Goal: Task Accomplishment & Management: Use online tool/utility

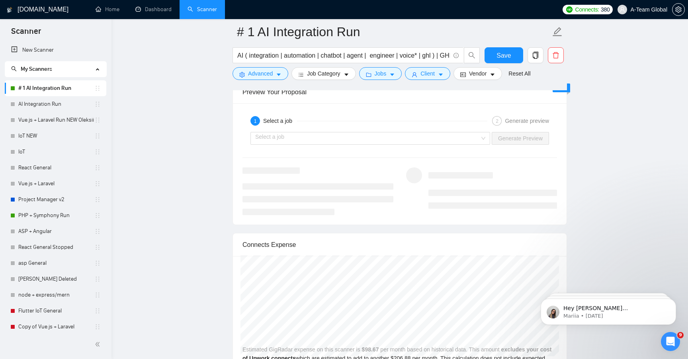
click at [204, 13] on link "Scanner" at bounding box center [201, 9] width 29 height 7
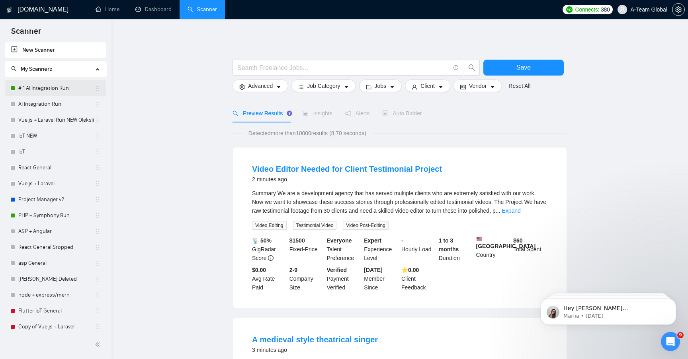
click at [43, 92] on link "# 1 AI Integration Run" at bounding box center [56, 88] width 76 height 16
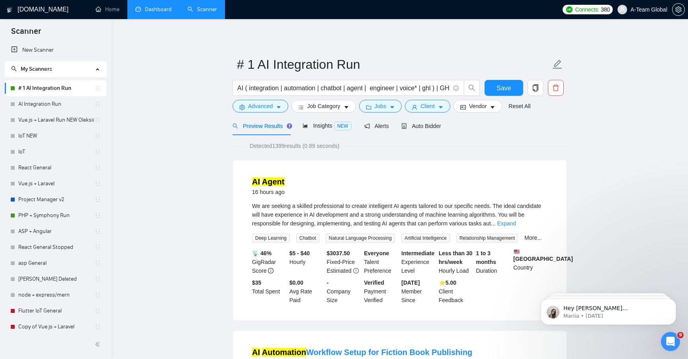
click at [158, 13] on link "Dashboard" at bounding box center [153, 9] width 36 height 7
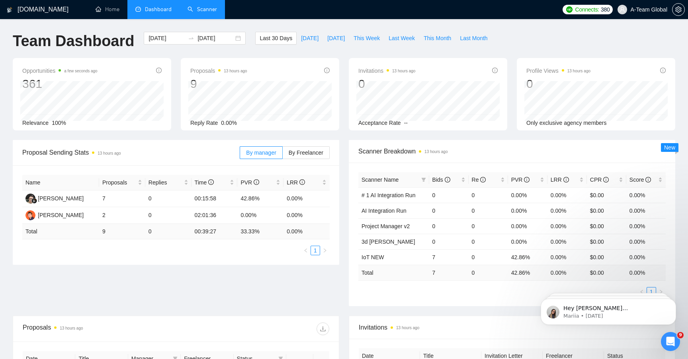
click at [144, 7] on span "Dashboard" at bounding box center [153, 9] width 36 height 7
click at [45, 12] on h1 "[DOMAIN_NAME]" at bounding box center [43, 9] width 51 height 19
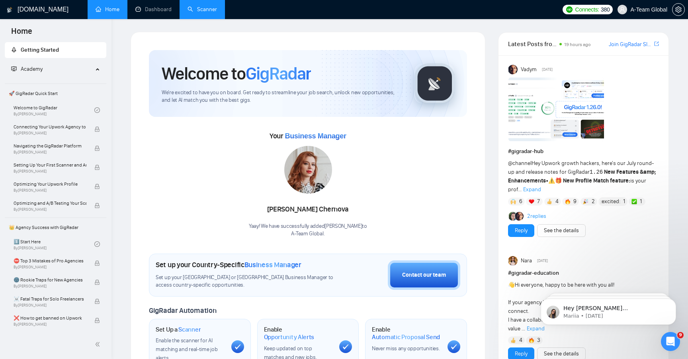
click at [197, 8] on link "Scanner" at bounding box center [201, 9] width 29 height 7
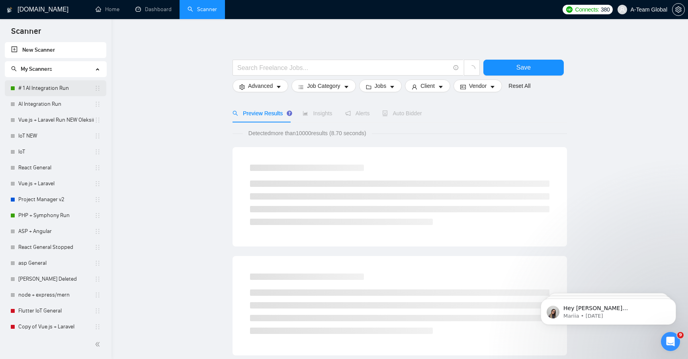
click at [54, 88] on link "# 1 AI Integration Run" at bounding box center [56, 88] width 76 height 16
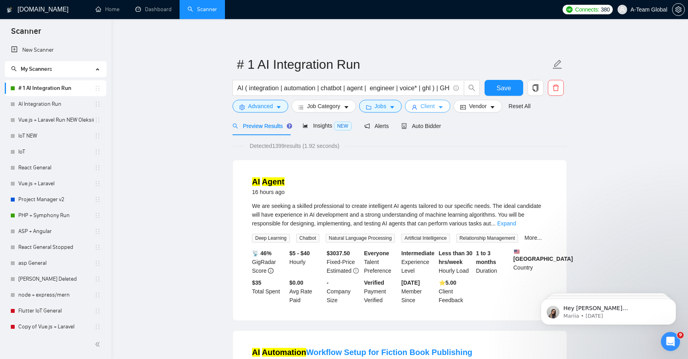
click at [443, 105] on icon "caret-down" at bounding box center [441, 108] width 6 height 6
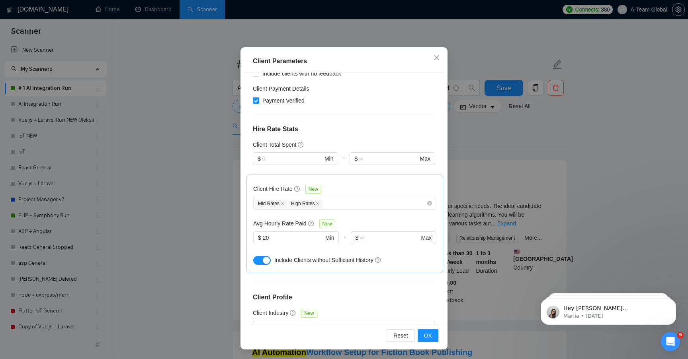
scroll to position [159, 0]
click at [391, 198] on div "Mid Rates High Rates" at bounding box center [340, 203] width 171 height 10
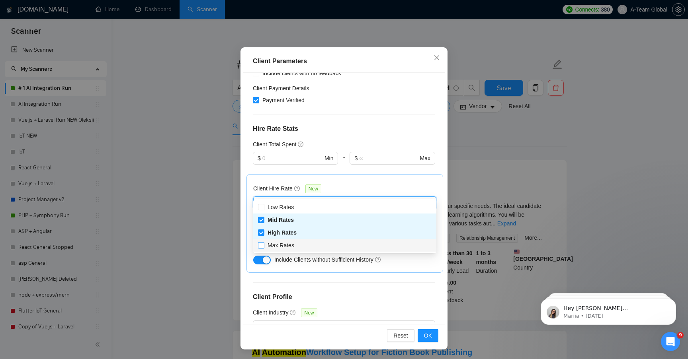
click at [261, 246] on input "Max Rates" at bounding box center [261, 245] width 6 height 6
checkbox input "true"
click at [361, 184] on div "Client Hire Rate New" at bounding box center [344, 190] width 183 height 12
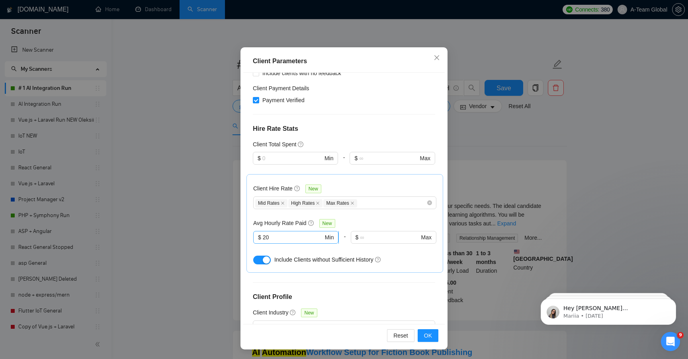
click at [279, 233] on input "20" at bounding box center [293, 237] width 60 height 9
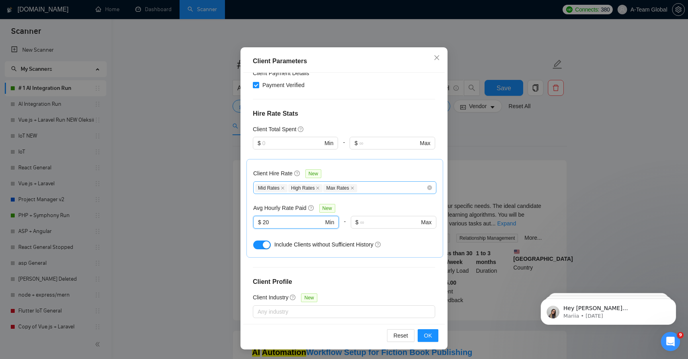
scroll to position [179, 0]
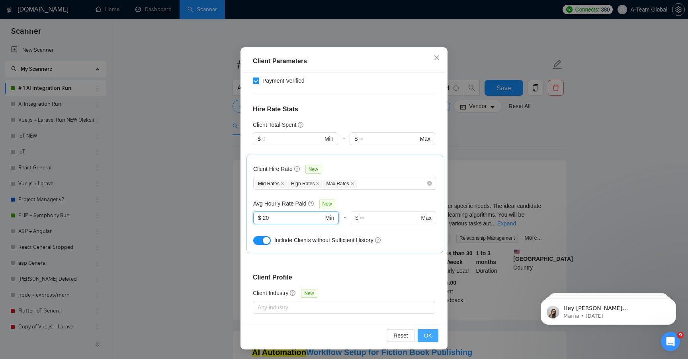
click at [431, 336] on span "OK" at bounding box center [428, 336] width 8 height 9
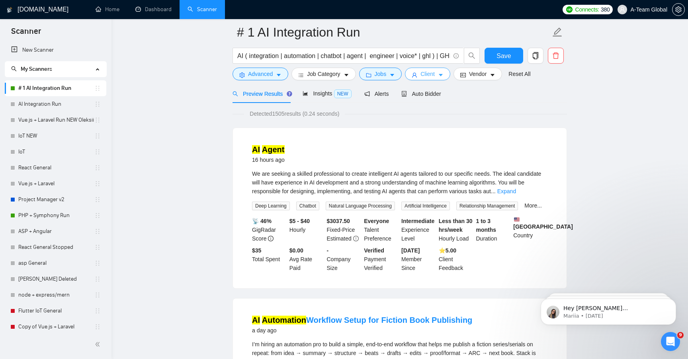
scroll to position [41, 0]
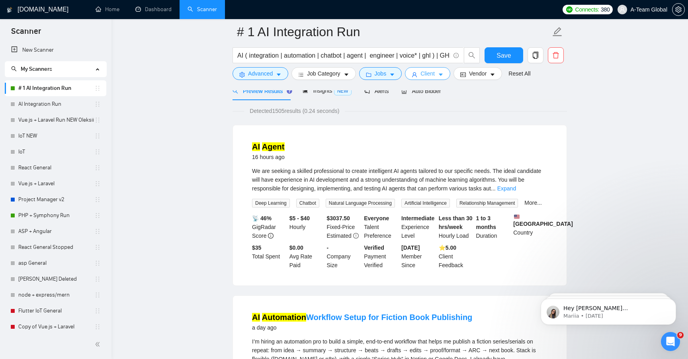
click at [435, 72] on span "Client" at bounding box center [427, 73] width 14 height 9
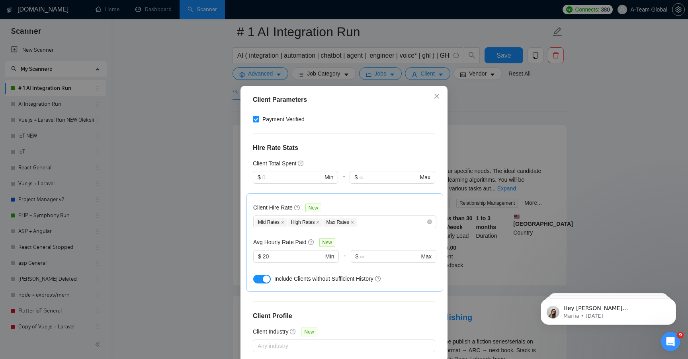
scroll to position [0, 0]
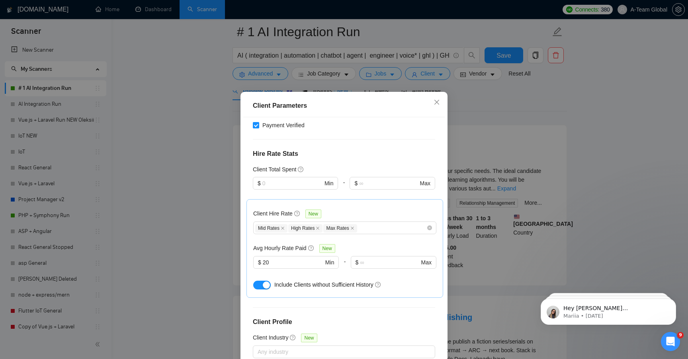
click at [518, 115] on div "Client Parameters Client Location Include Client Countries [GEOGRAPHIC_DATA] [G…" at bounding box center [344, 179] width 688 height 359
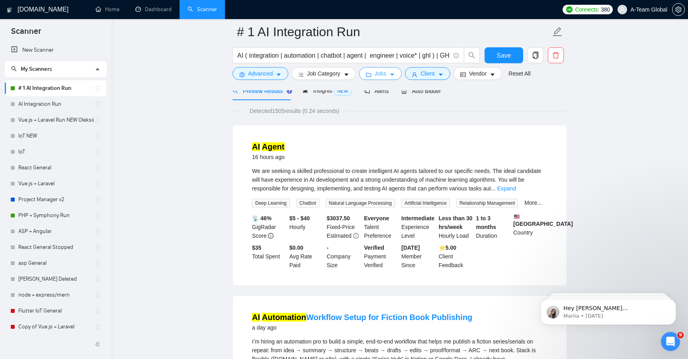
click at [395, 76] on icon "caret-down" at bounding box center [392, 75] width 6 height 6
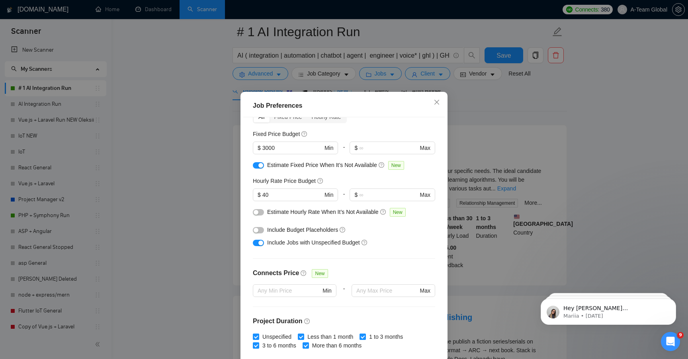
scroll to position [56, 0]
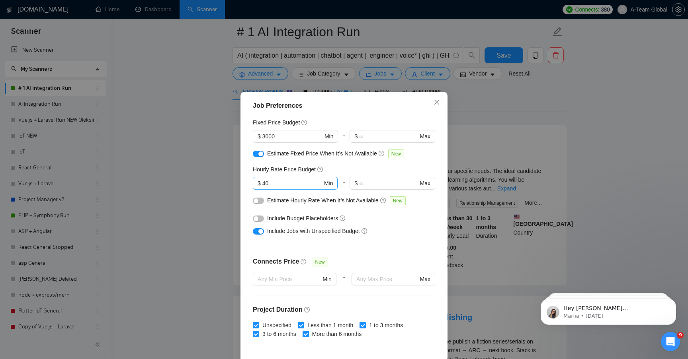
click at [281, 184] on input "40" at bounding box center [292, 183] width 60 height 9
click at [278, 182] on input "40" at bounding box center [292, 183] width 60 height 9
type input "4"
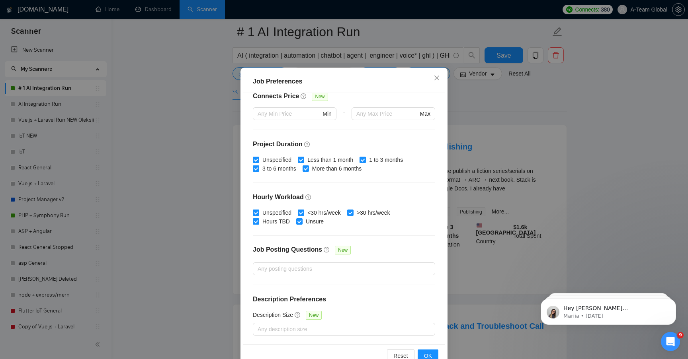
scroll to position [45, 0]
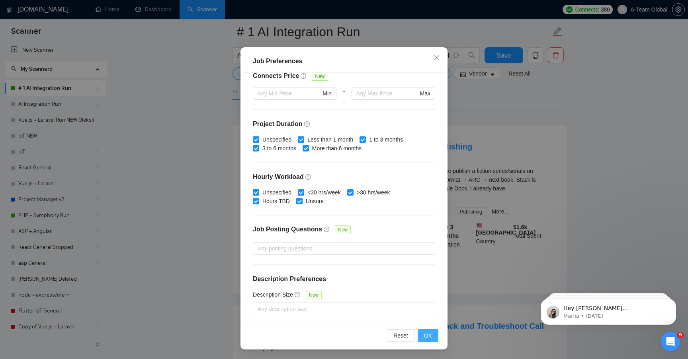
click at [425, 338] on span "OK" at bounding box center [428, 336] width 8 height 9
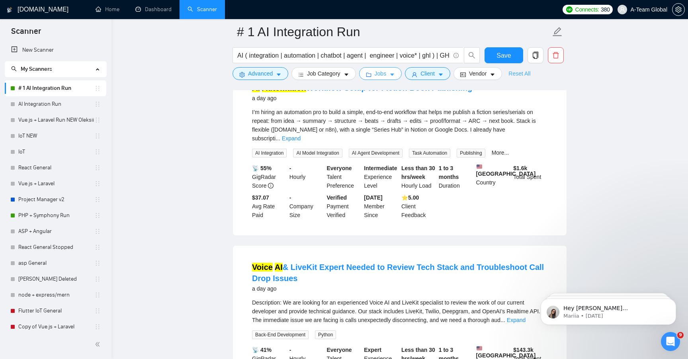
scroll to position [98, 0]
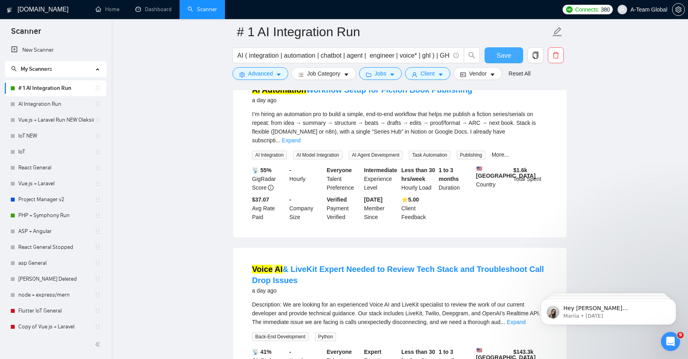
click at [504, 55] on span "Save" at bounding box center [503, 56] width 14 height 10
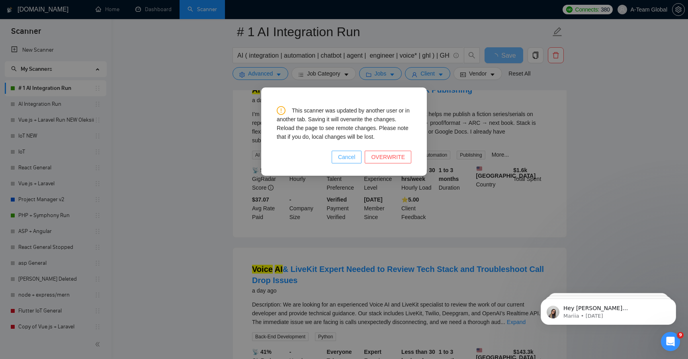
click at [347, 157] on span "Cancel" at bounding box center [347, 157] width 18 height 9
